Goal: Information Seeking & Learning: Compare options

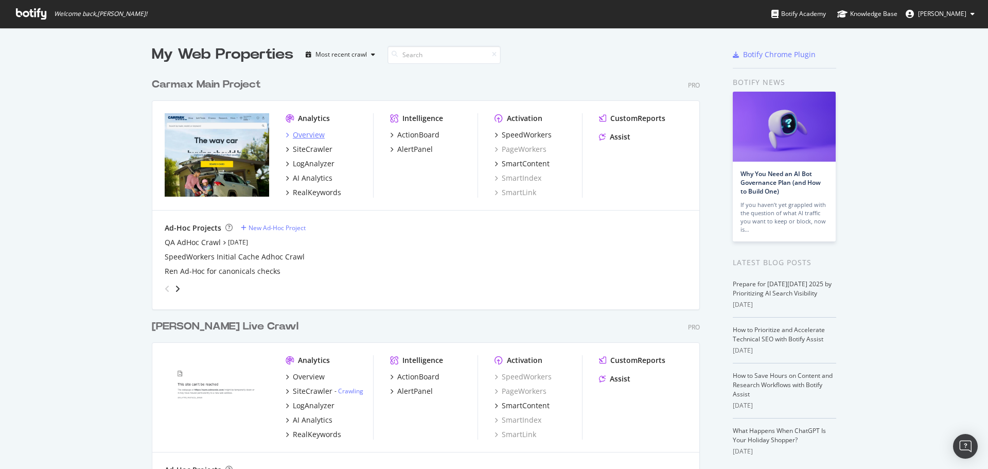
click at [310, 134] on div "Overview" at bounding box center [309, 135] width 32 height 10
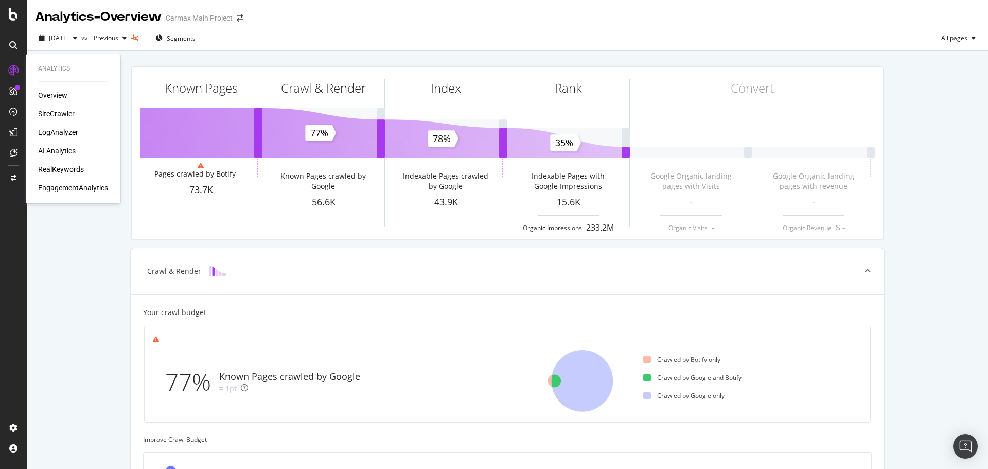
click at [62, 114] on div "SiteCrawler" at bounding box center [56, 114] width 37 height 10
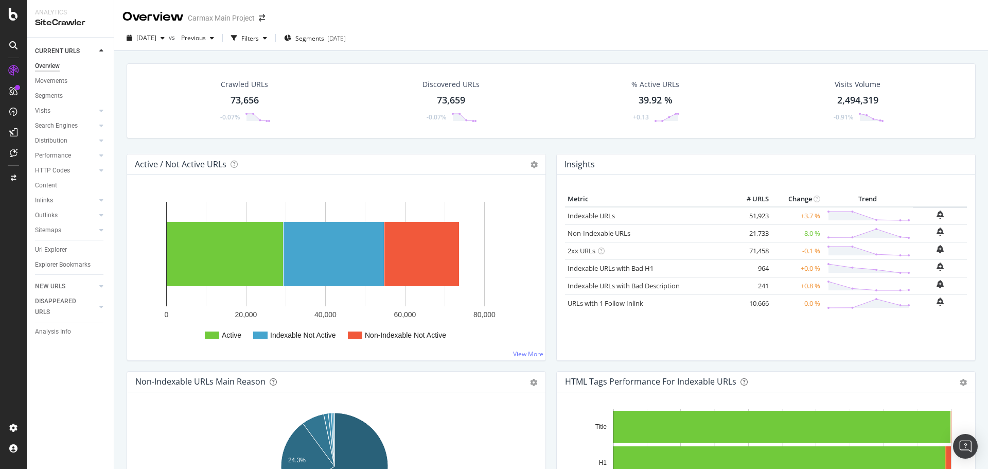
drag, startPoint x: 245, startPoint y: 96, endPoint x: 254, endPoint y: 103, distance: 11.7
click at [244, 96] on div "73,656" at bounding box center [245, 100] width 28 height 13
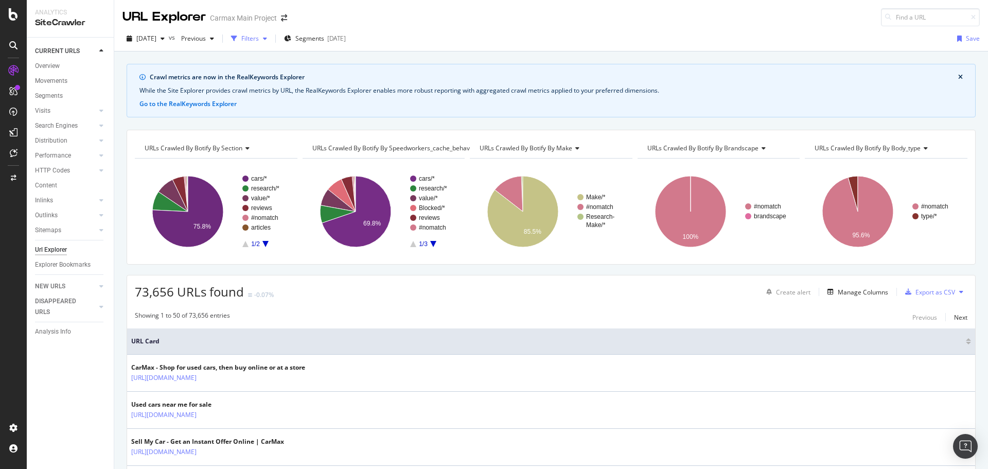
click at [259, 38] on div "Filters" at bounding box center [249, 38] width 17 height 9
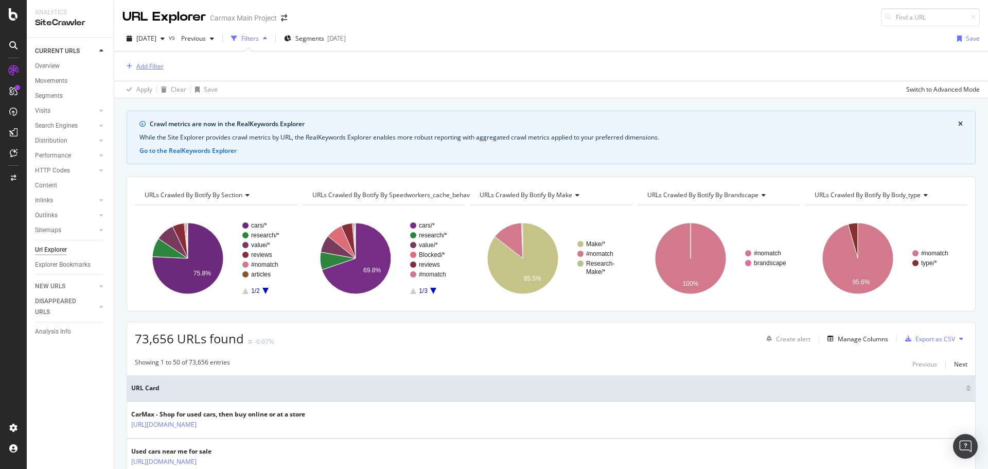
click at [147, 60] on button "Add Filter" at bounding box center [142, 66] width 41 height 12
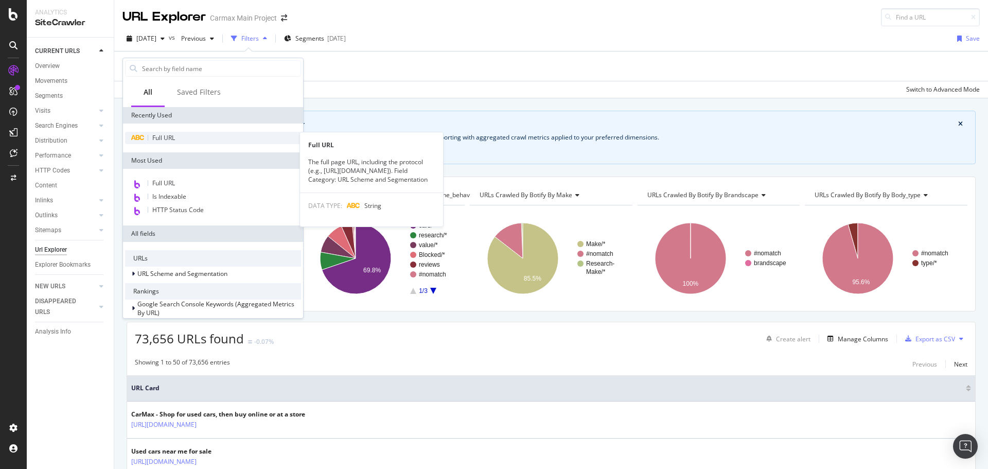
click at [171, 140] on span "Full URL" at bounding box center [163, 137] width 23 height 9
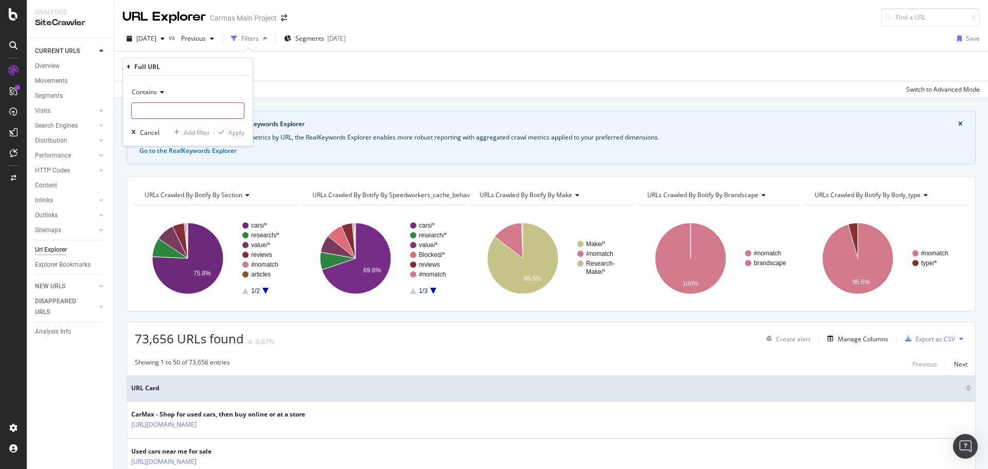
click at [163, 107] on input "text" at bounding box center [188, 110] width 112 height 16
click at [157, 91] on icon at bounding box center [160, 92] width 7 height 6
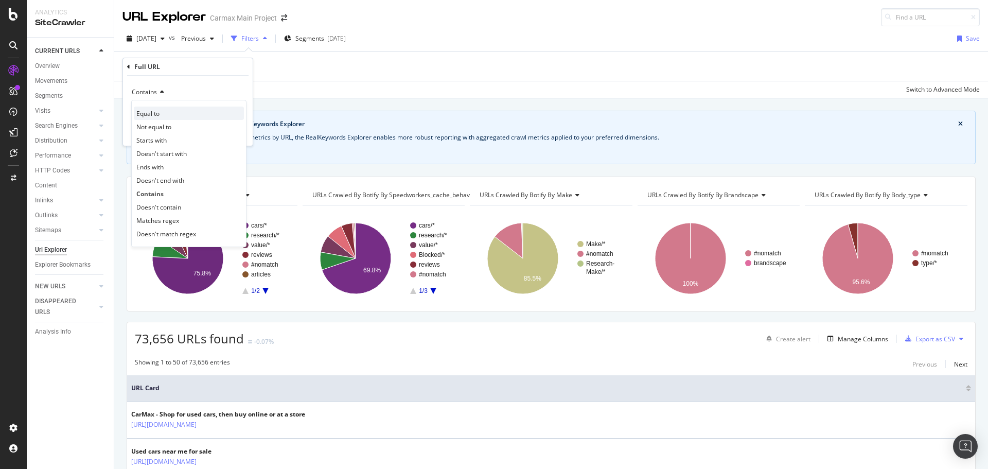
click at [167, 119] on div "Equal to" at bounding box center [189, 113] width 110 height 13
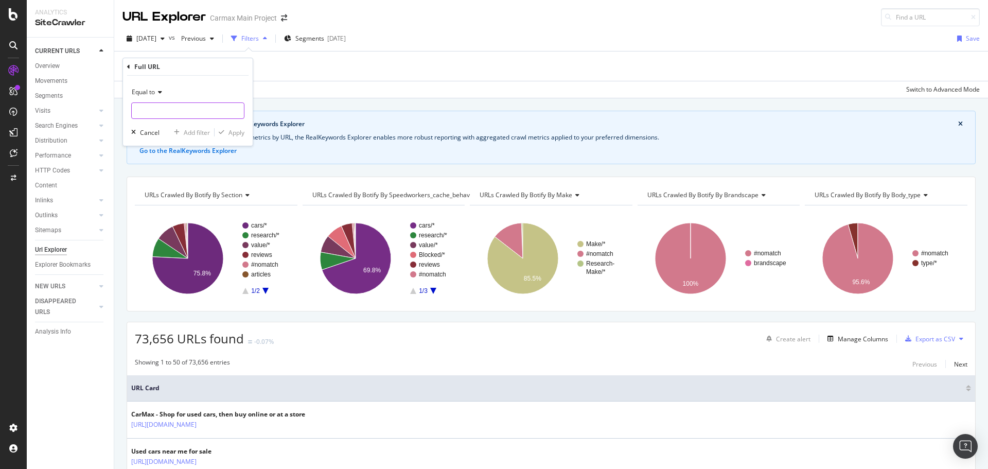
click at [165, 109] on input "text" at bounding box center [188, 110] width 112 height 16
type input "[URL][DOMAIN_NAME]"
click at [232, 131] on div "Apply" at bounding box center [236, 132] width 16 height 9
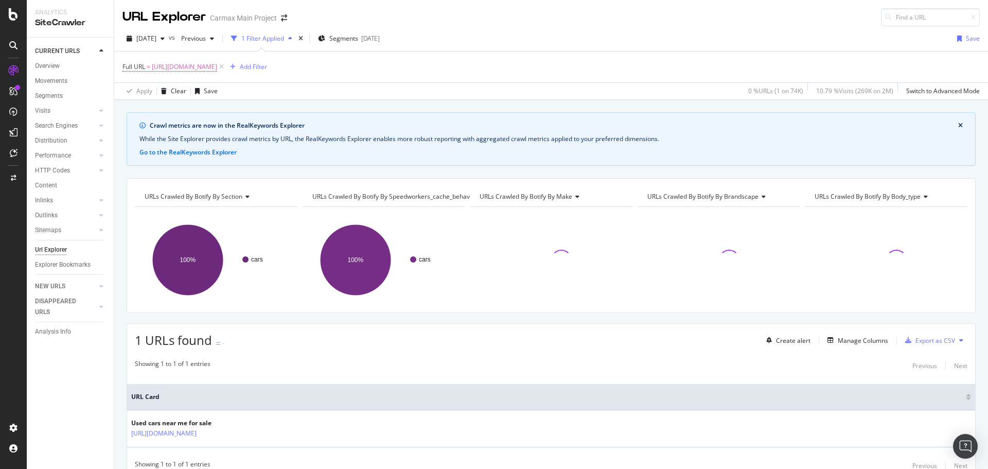
scroll to position [45, 0]
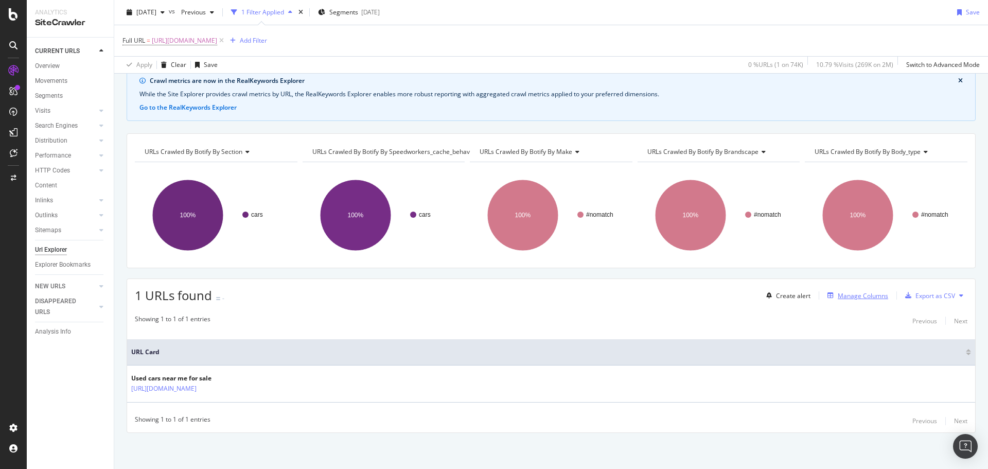
click at [658, 283] on div "Manage Columns" at bounding box center [855, 295] width 65 height 11
click at [658, 283] on div "Manage Columns" at bounding box center [863, 295] width 50 height 9
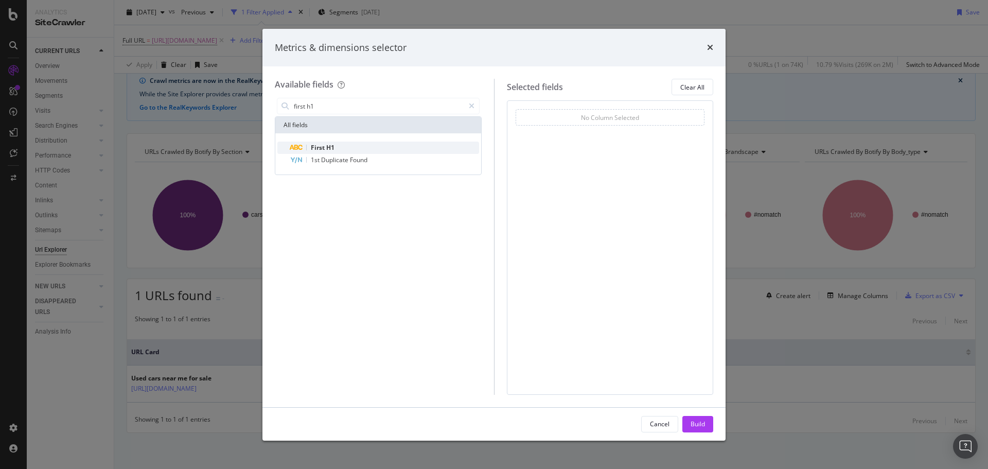
click at [361, 144] on div "First H1" at bounding box center [384, 148] width 189 height 12
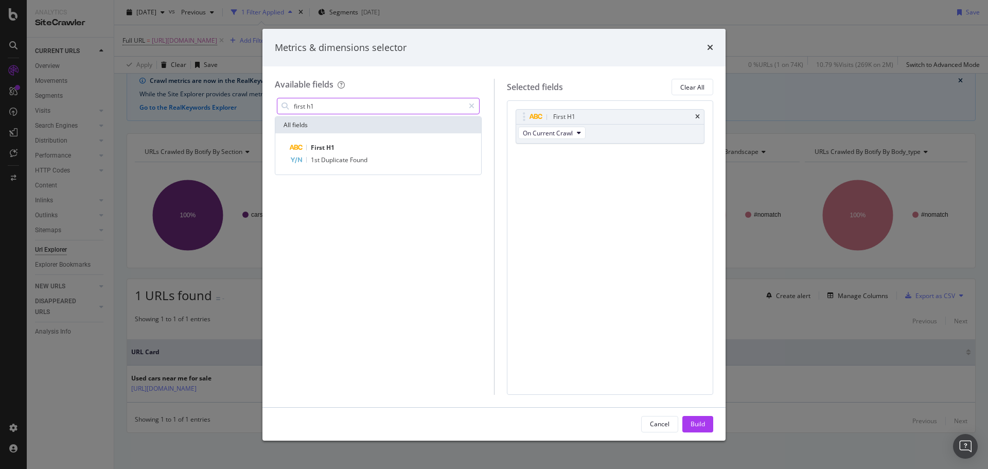
click at [353, 107] on input "first h1" at bounding box center [378, 105] width 171 height 15
click at [365, 100] on input "previous first h" at bounding box center [378, 105] width 171 height 15
click at [363, 100] on input "previous first h" at bounding box center [378, 105] width 171 height 15
click at [363, 101] on input "previous first h" at bounding box center [378, 105] width 171 height 15
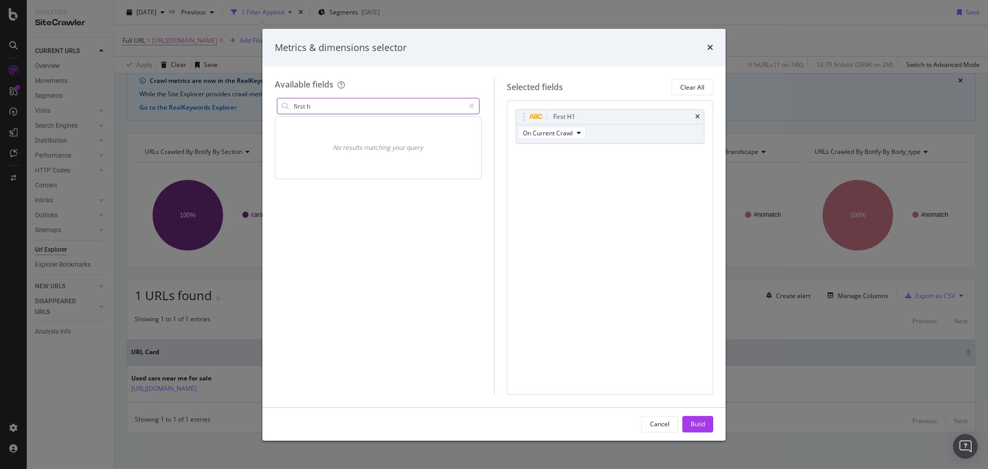
type input "first h1"
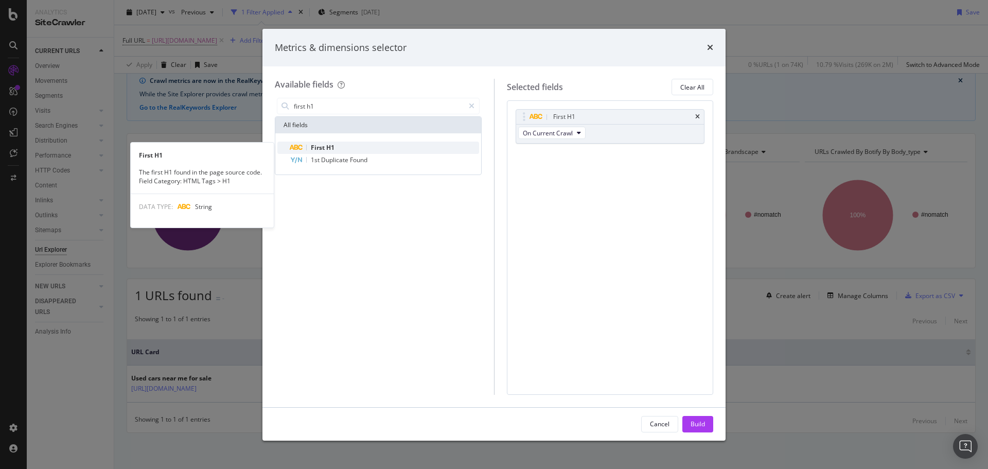
click at [345, 146] on div "First H1" at bounding box center [384, 148] width 189 height 12
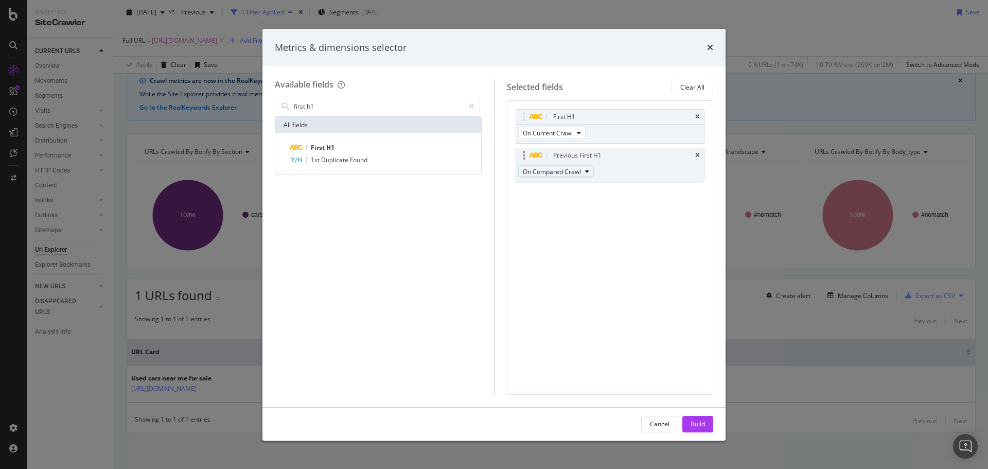
click at [583, 170] on button "On Compared Crawl" at bounding box center [556, 171] width 76 height 12
click at [658, 283] on div "Build" at bounding box center [698, 423] width 14 height 9
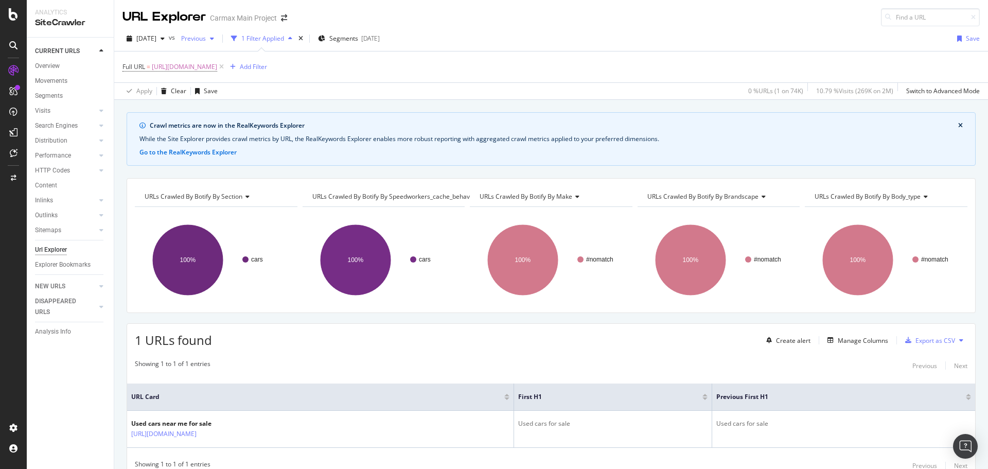
click at [214, 38] on icon "button" at bounding box center [212, 39] width 4 height 6
click at [230, 115] on div "[DATE]" at bounding box center [223, 113] width 55 height 9
click at [214, 41] on div "[DATE]" at bounding box center [195, 38] width 37 height 15
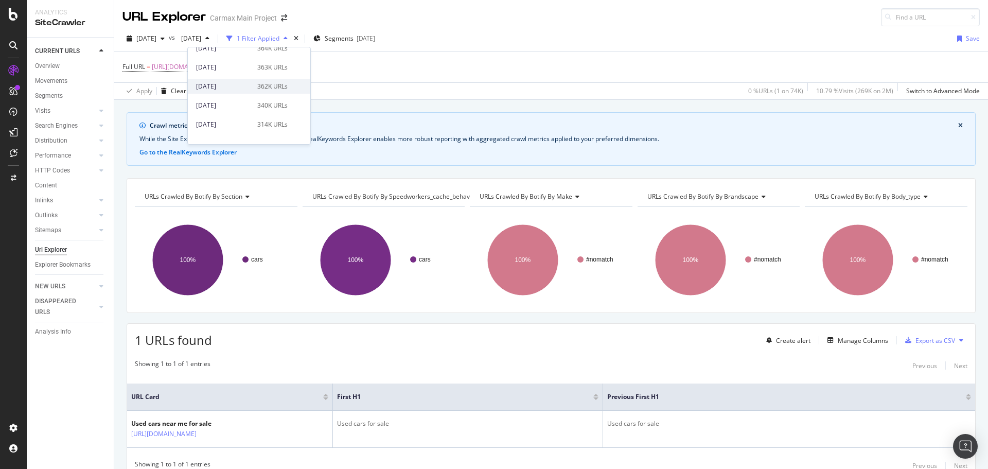
scroll to position [51, 0]
click at [228, 100] on div "[DATE]" at bounding box center [223, 100] width 55 height 9
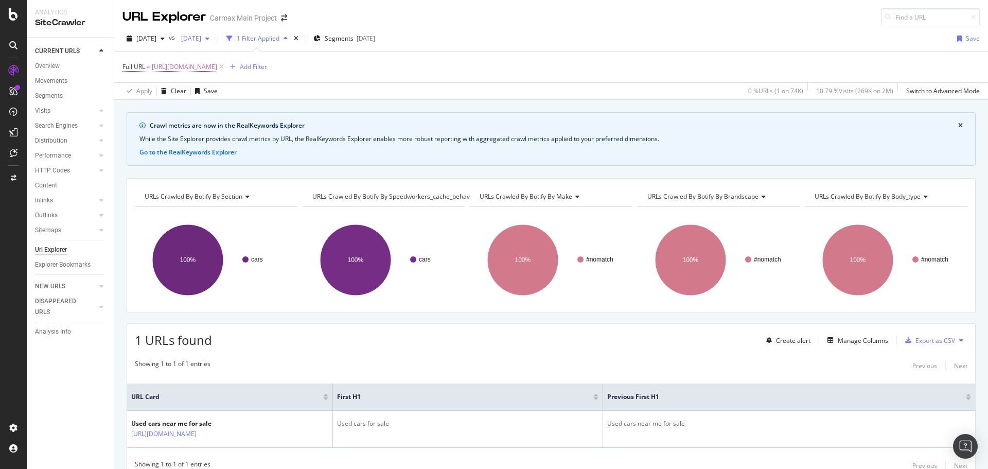
click at [214, 33] on div "[DATE]" at bounding box center [195, 38] width 37 height 15
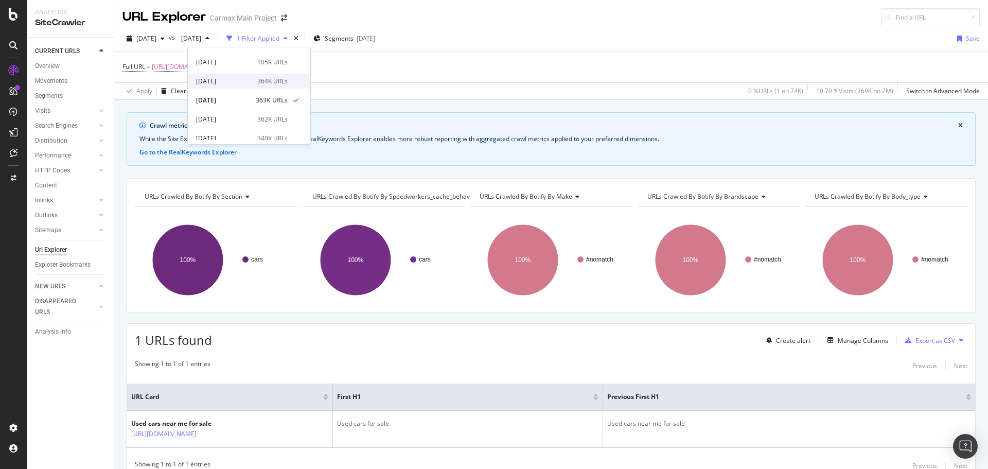
click at [257, 80] on div "364K URLs" at bounding box center [272, 81] width 30 height 9
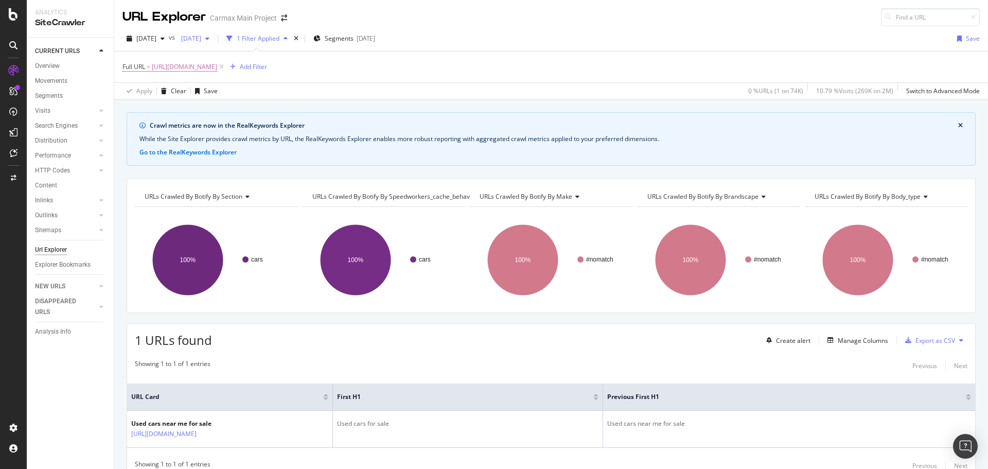
click at [214, 41] on div "button" at bounding box center [207, 39] width 12 height 6
click at [244, 111] on div "[DATE]" at bounding box center [223, 113] width 55 height 9
click at [221, 47] on div "[DATE] vs [DATE] 1 Filter Applied Segments [DATE] Save" at bounding box center [551, 40] width 874 height 21
click at [201, 40] on span "[DATE]" at bounding box center [189, 38] width 24 height 9
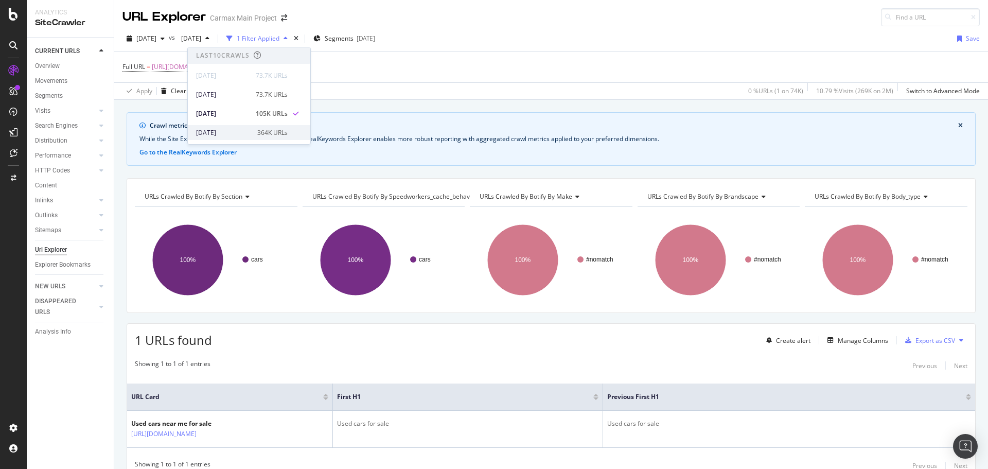
click at [236, 130] on div "[DATE]" at bounding box center [223, 132] width 55 height 9
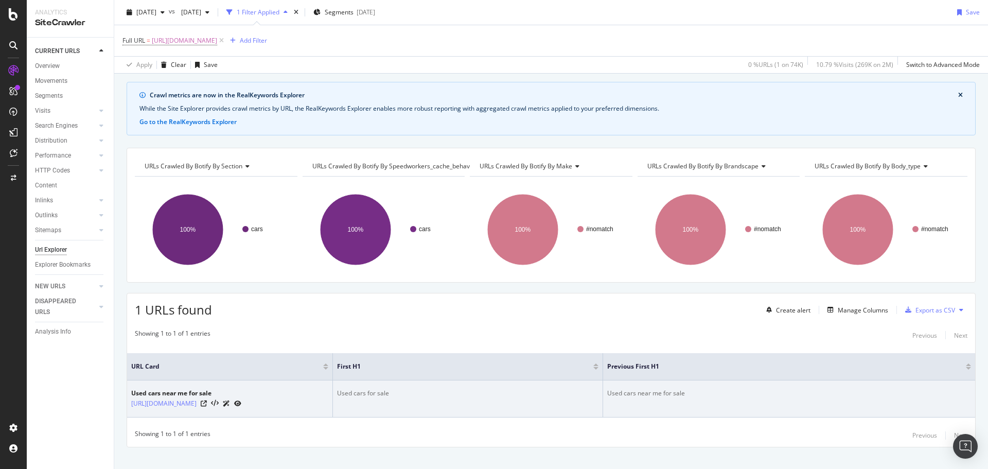
scroll to position [45, 0]
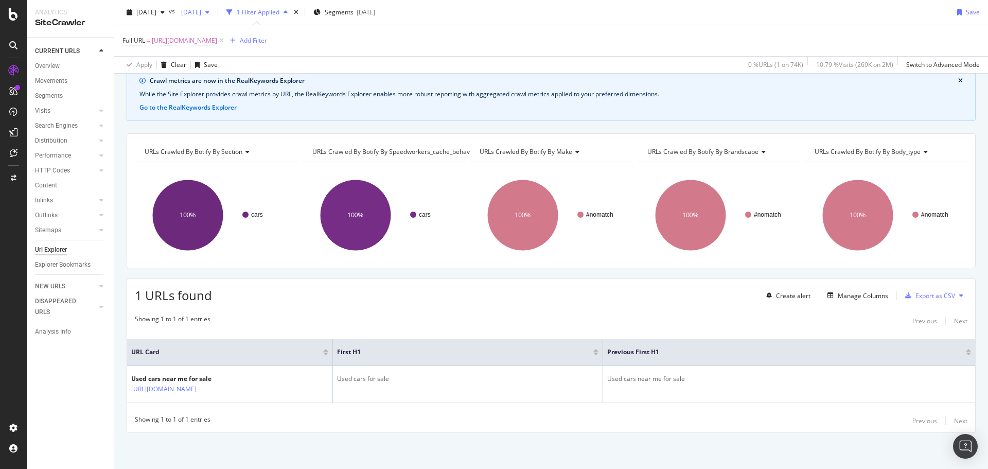
click at [201, 11] on span "[DATE]" at bounding box center [189, 12] width 24 height 9
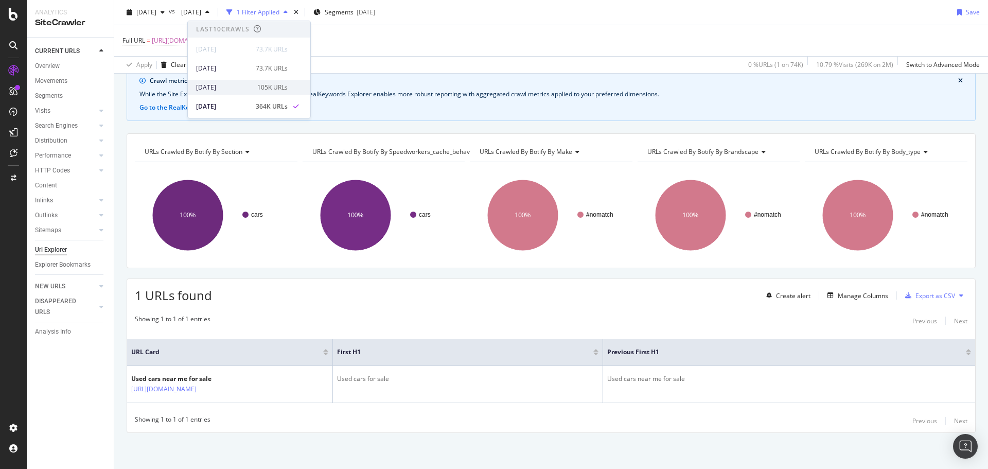
click at [227, 89] on div "[DATE]" at bounding box center [223, 87] width 55 height 9
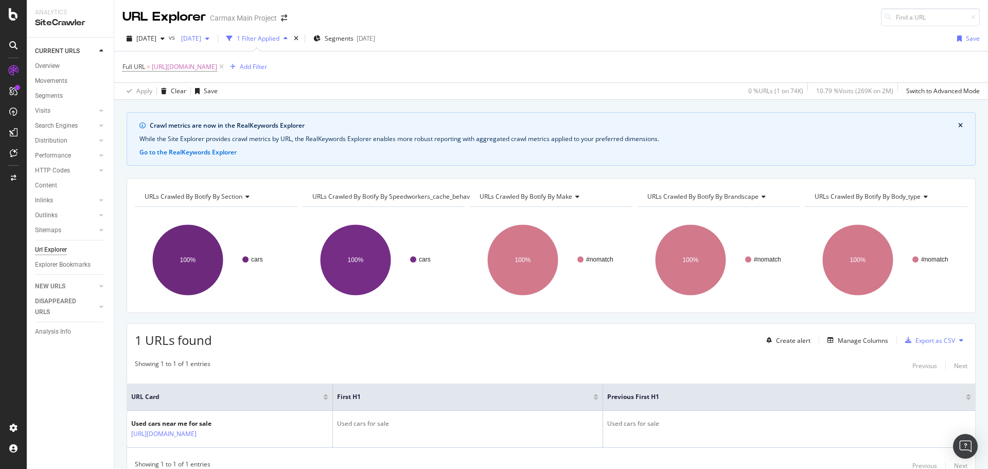
click at [201, 37] on span "[DATE]" at bounding box center [189, 38] width 24 height 9
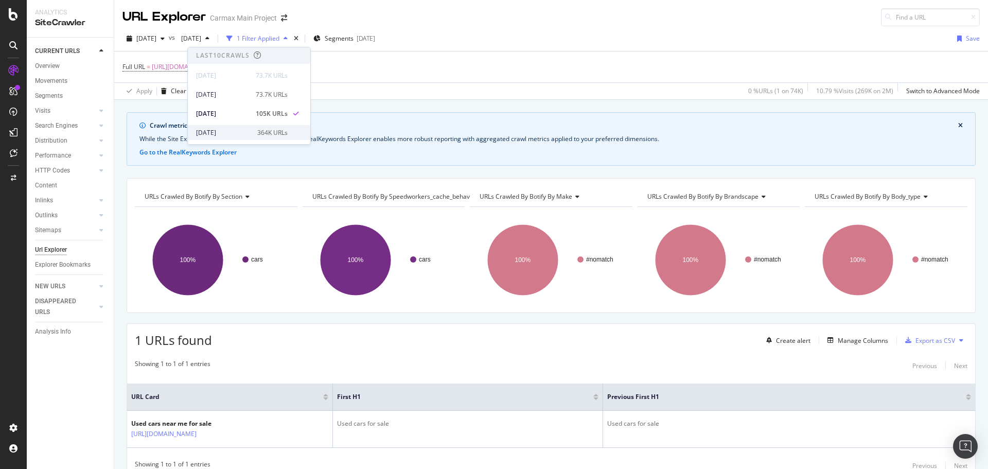
click at [247, 135] on div "[DATE]" at bounding box center [223, 132] width 55 height 9
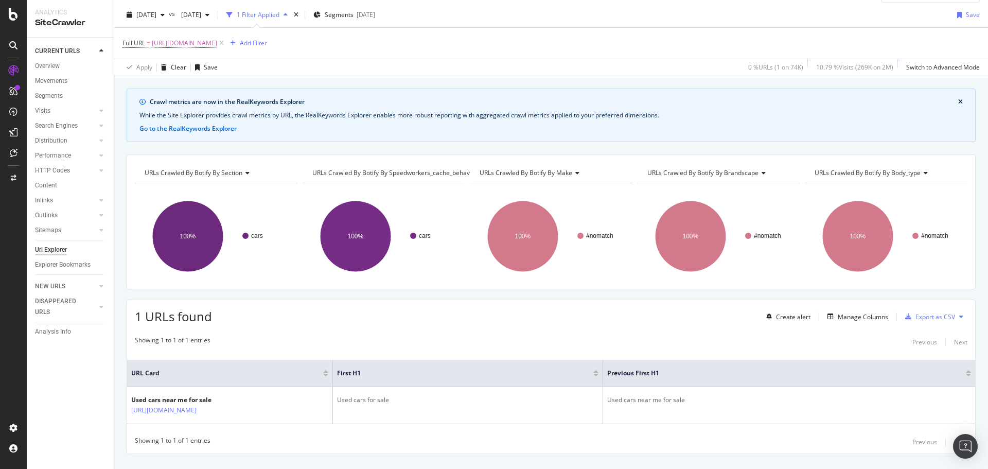
scroll to position [45, 0]
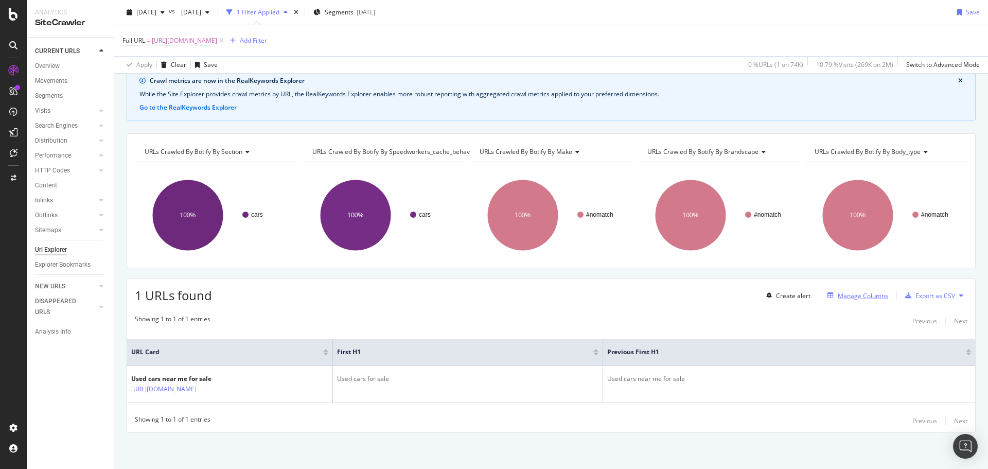
click at [658, 283] on div "Manage Columns" at bounding box center [863, 295] width 50 height 9
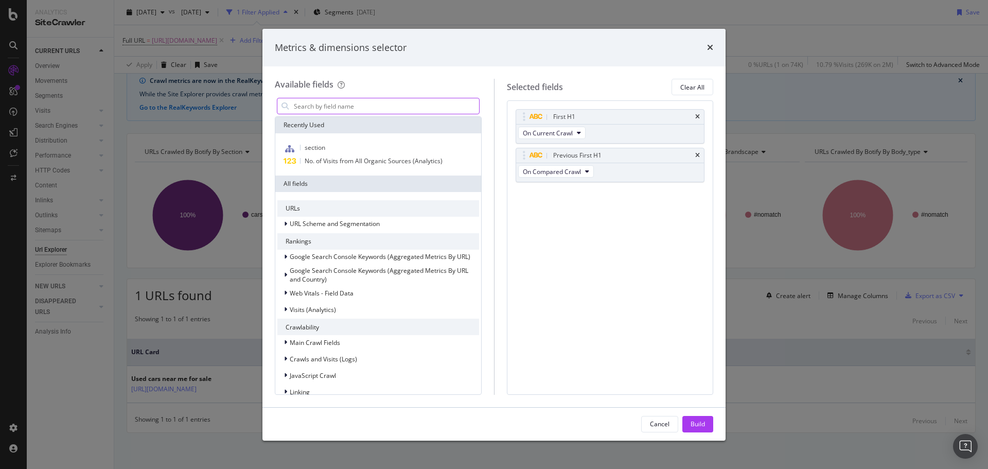
click at [364, 112] on input "modal" at bounding box center [386, 105] width 186 height 15
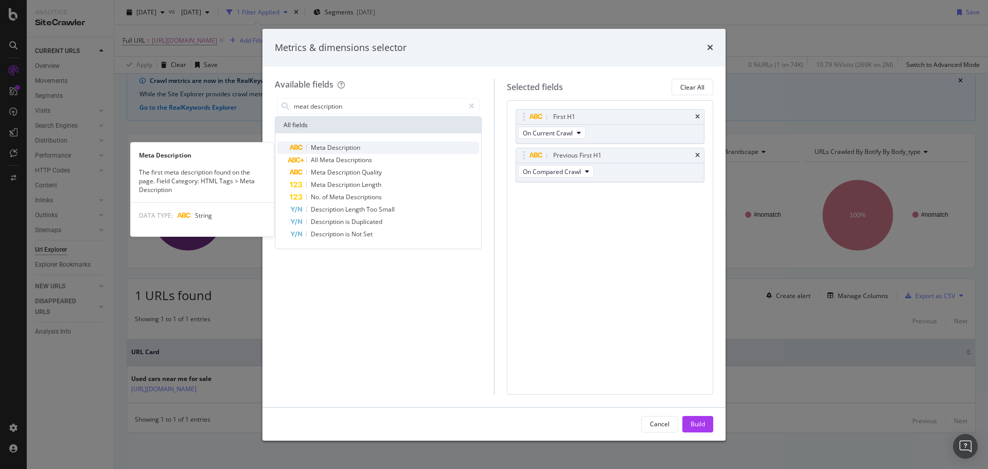
type input "meat description"
click at [331, 145] on span "Description" at bounding box center [343, 147] width 33 height 9
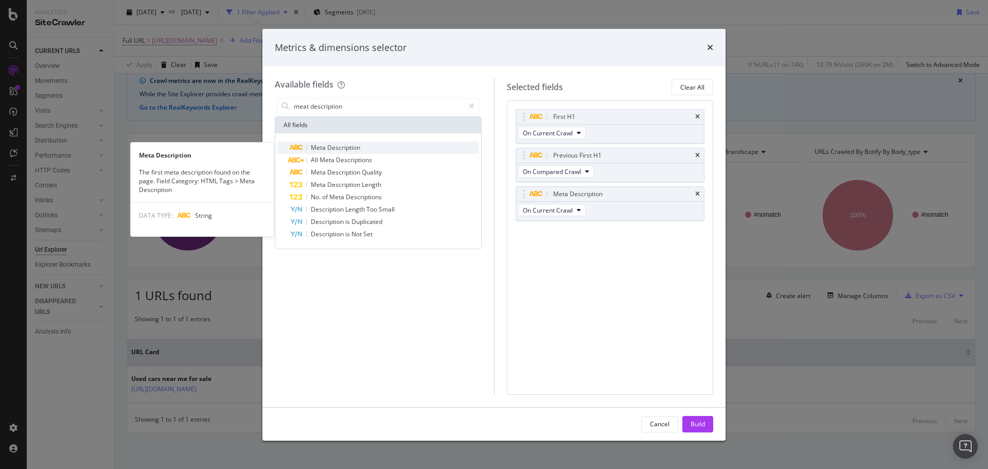
click at [346, 144] on span "Description" at bounding box center [343, 147] width 33 height 9
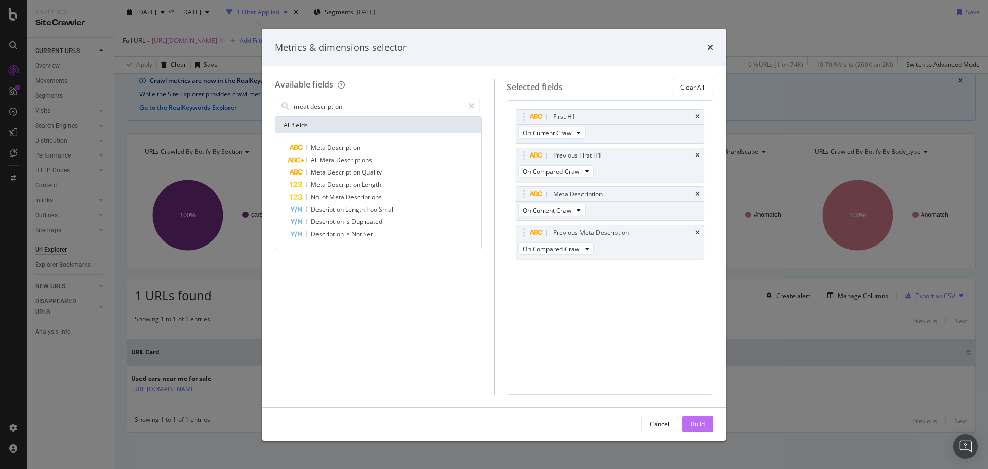
click at [658, 283] on div "Build" at bounding box center [698, 423] width 14 height 15
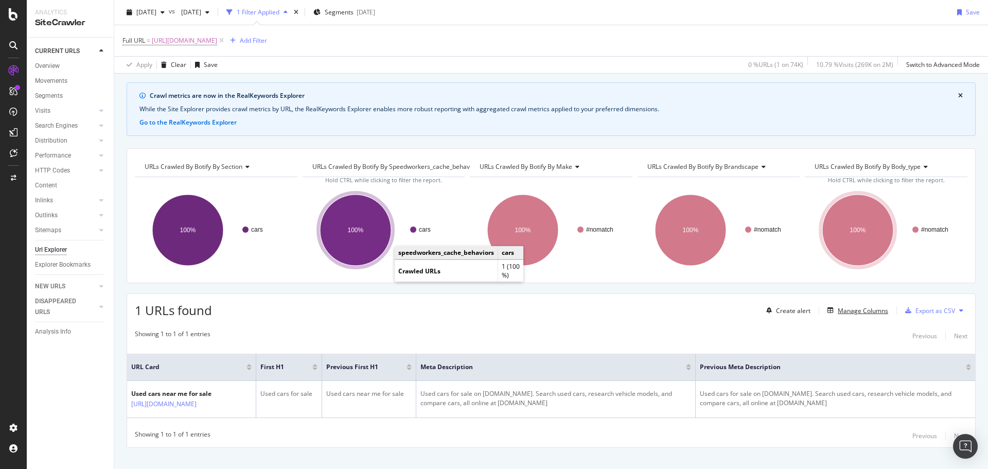
scroll to position [45, 0]
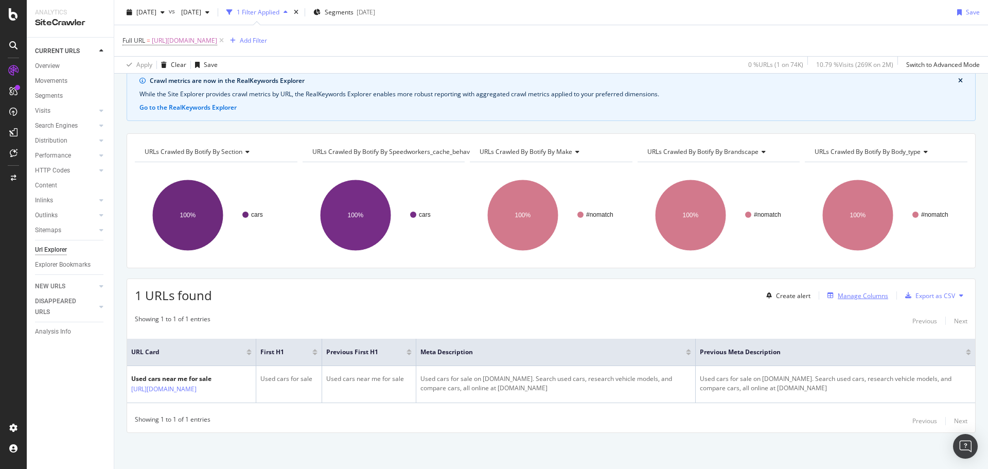
click at [658, 283] on div "Manage Columns" at bounding box center [863, 295] width 50 height 9
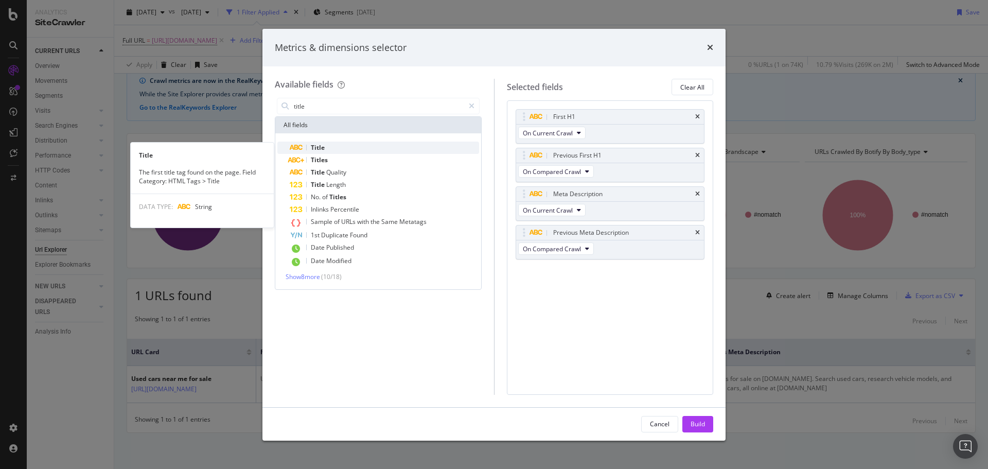
type input "title"
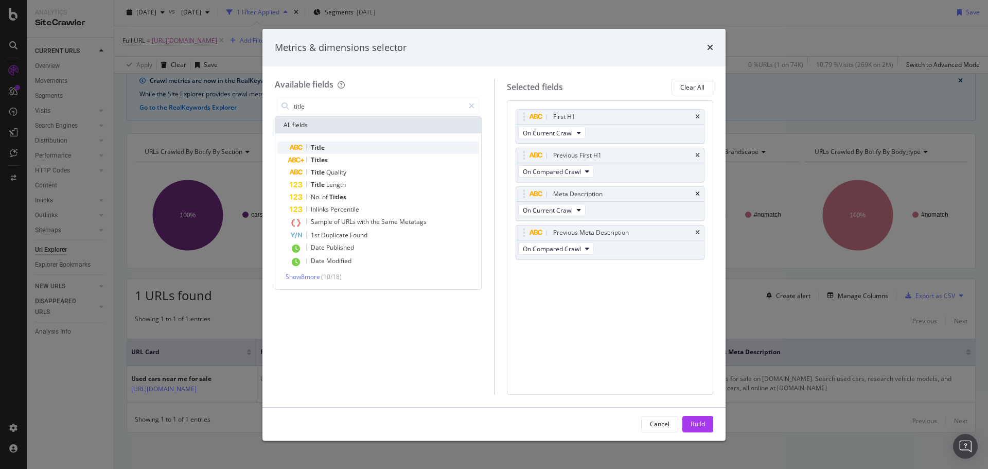
click at [347, 146] on div "Title" at bounding box center [384, 148] width 189 height 12
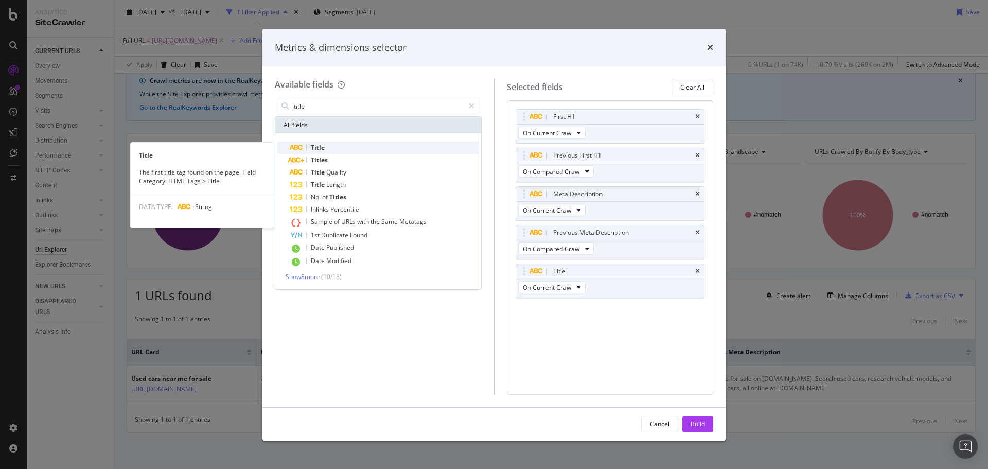
click at [363, 142] on div "Title" at bounding box center [384, 148] width 189 height 12
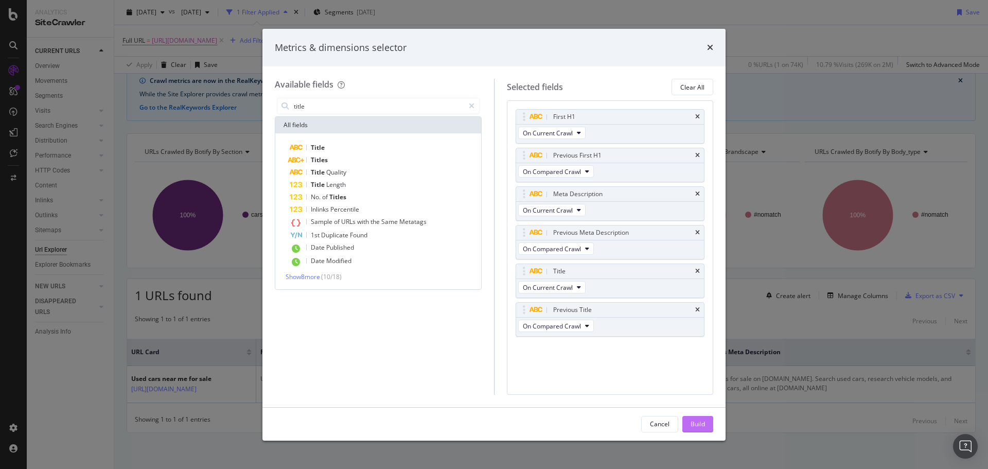
click at [658, 283] on div "Build" at bounding box center [698, 423] width 14 height 9
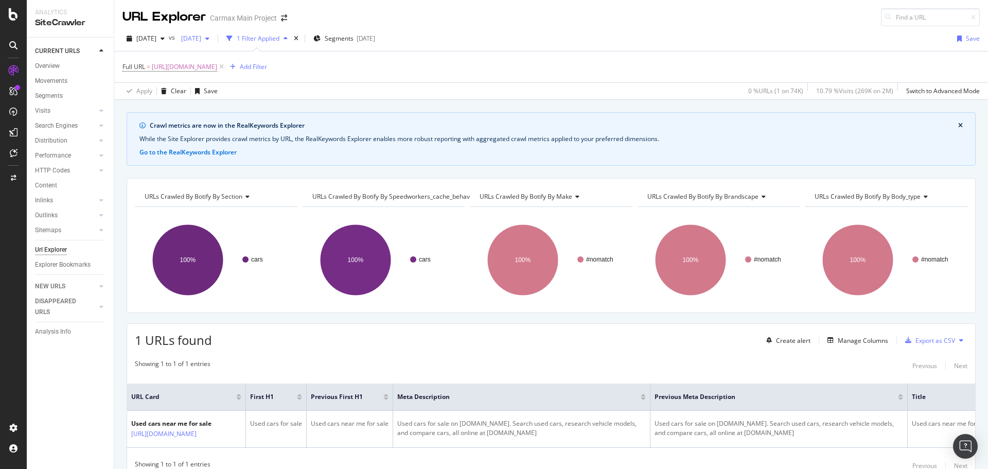
click at [201, 40] on span "[DATE]" at bounding box center [189, 38] width 24 height 9
click at [249, 110] on div "[DATE] 105K URLs" at bounding box center [242, 113] width 92 height 9
click at [209, 38] on icon "button" at bounding box center [207, 39] width 4 height 6
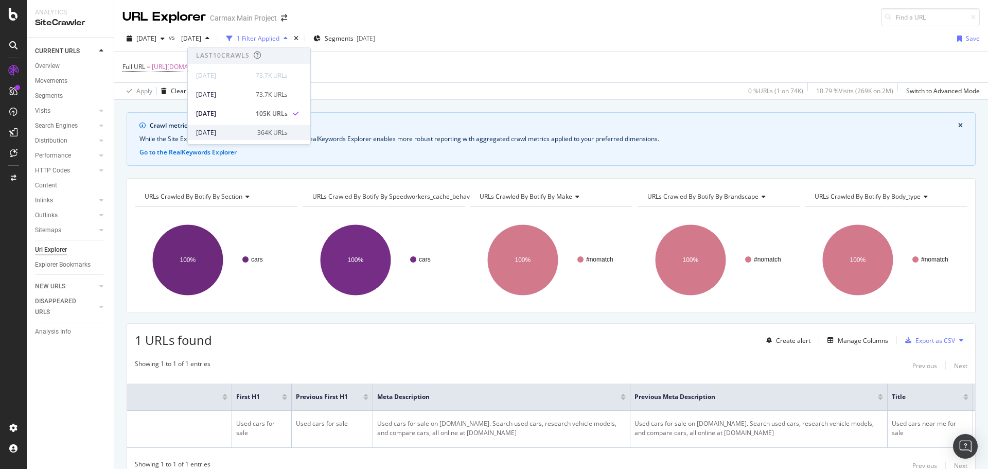
click at [246, 138] on div "[DATE] 364K URLs" at bounding box center [249, 132] width 122 height 15
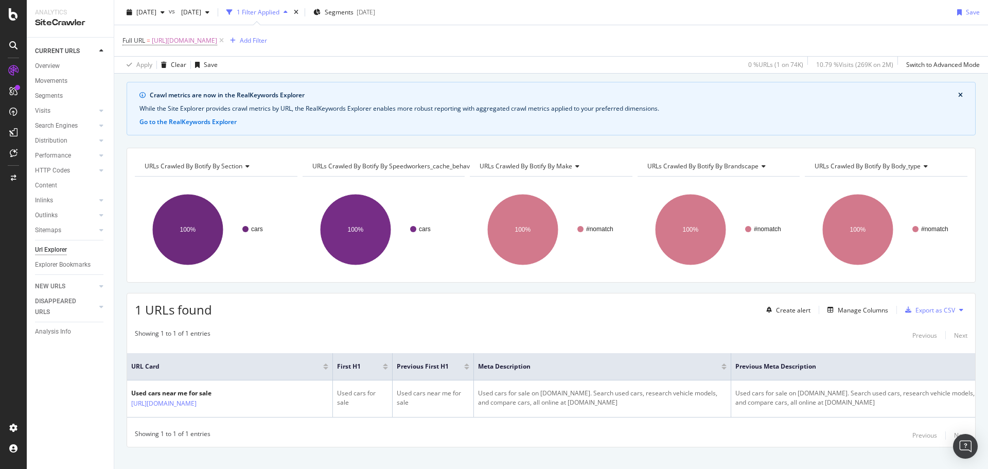
scroll to position [45, 0]
